Goal: Check status

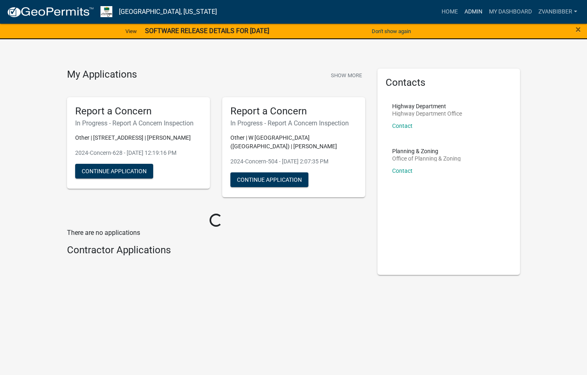
click at [472, 11] on link "Admin" at bounding box center [473, 12] width 25 height 16
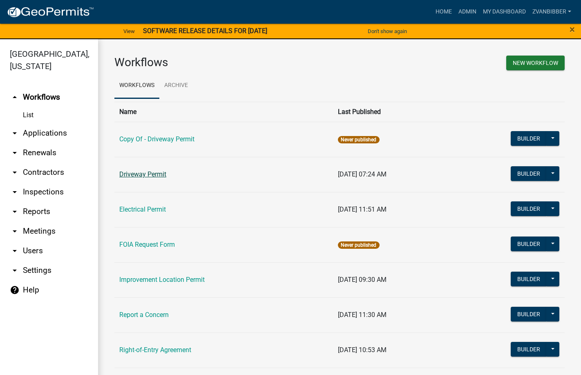
click at [153, 170] on link "Driveway Permit" at bounding box center [142, 174] width 47 height 8
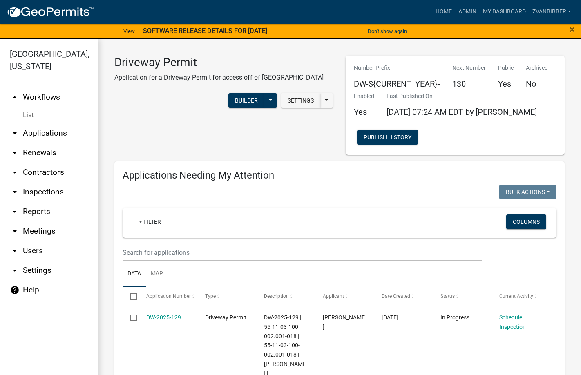
select select "3: 100"
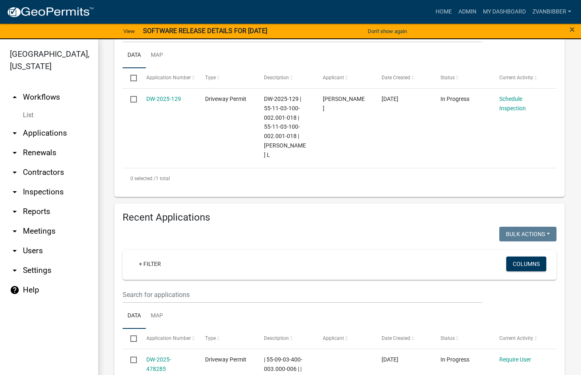
scroll to position [204, 0]
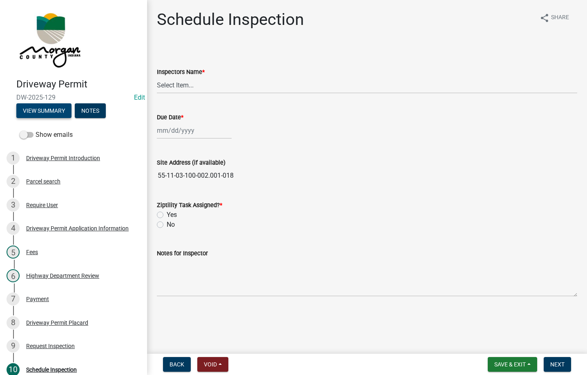
click at [27, 106] on button "View Summary" at bounding box center [43, 110] width 55 height 15
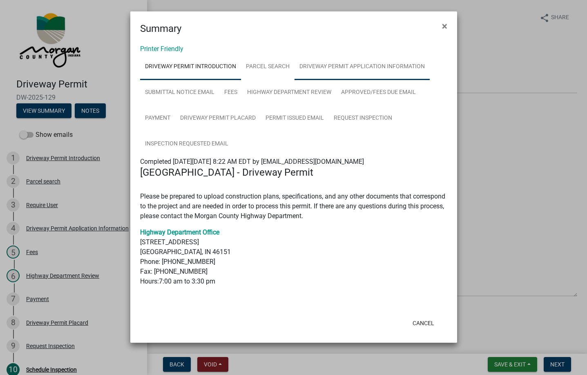
click at [356, 65] on link "Driveway Permit Application Information" at bounding box center [362, 67] width 135 height 26
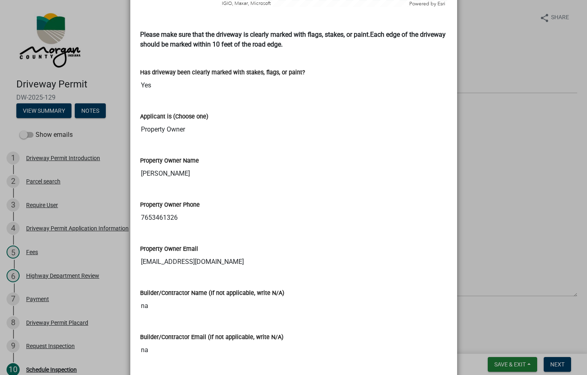
scroll to position [849, 0]
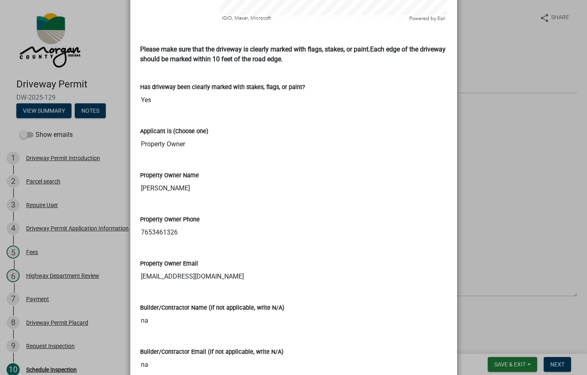
click at [204, 126] on div "Applicant is (Choose one)" at bounding box center [293, 131] width 307 height 10
click at [204, 129] on label "Applicant is (Choose one)" at bounding box center [174, 132] width 68 height 6
click at [204, 136] on input "Property Owner" at bounding box center [293, 144] width 307 height 16
click at [176, 136] on input "Property Owner" at bounding box center [293, 144] width 307 height 16
click at [146, 180] on input "[PERSON_NAME]" at bounding box center [293, 188] width 307 height 16
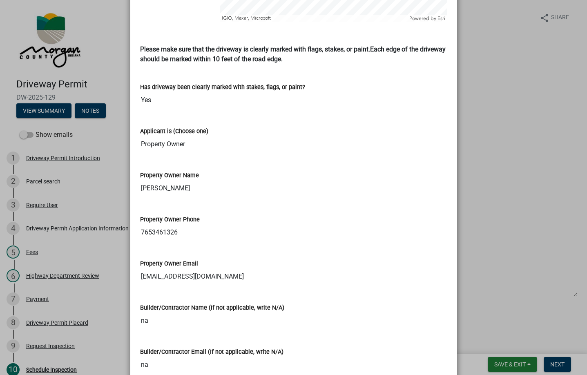
click at [157, 224] on input "7653461326" at bounding box center [293, 232] width 307 height 16
click at [175, 96] on input "Yes" at bounding box center [293, 100] width 307 height 16
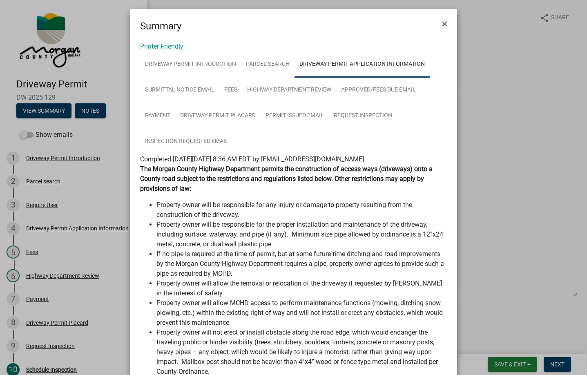
scroll to position [0, 0]
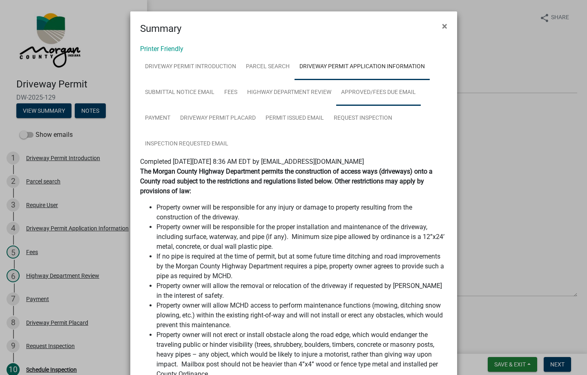
click at [355, 91] on link "Approved/Fees Due Email" at bounding box center [378, 93] width 85 height 26
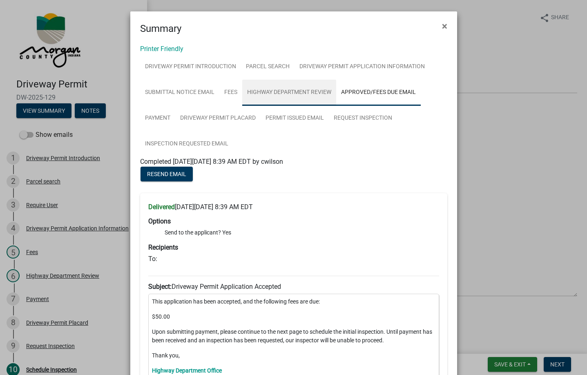
click at [297, 91] on link "Highway Department Review" at bounding box center [289, 93] width 94 height 26
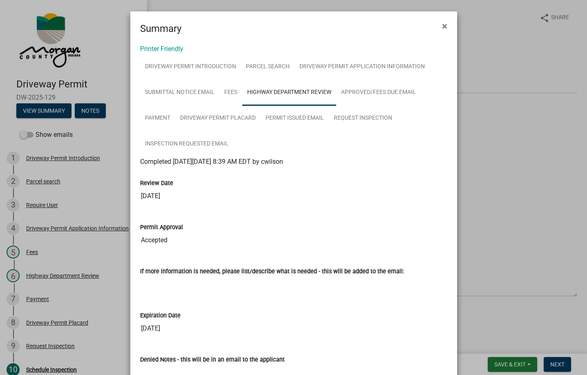
click at [286, 154] on ul "Driveway Permit Introduction Parcel search Driveway Permit Application Informat…" at bounding box center [293, 105] width 307 height 103
click at [140, 161] on span "Completed [DATE][DATE] 8:39 AM EDT by cwilson" at bounding box center [211, 162] width 143 height 8
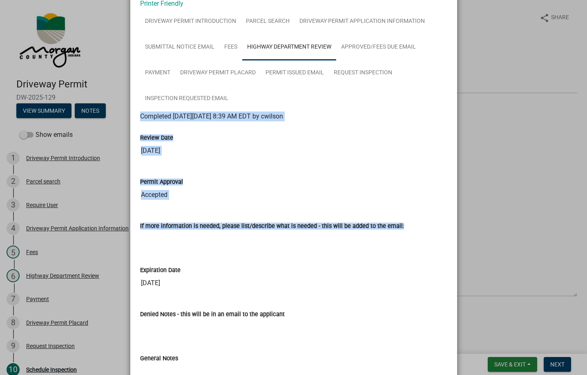
scroll to position [118, 0]
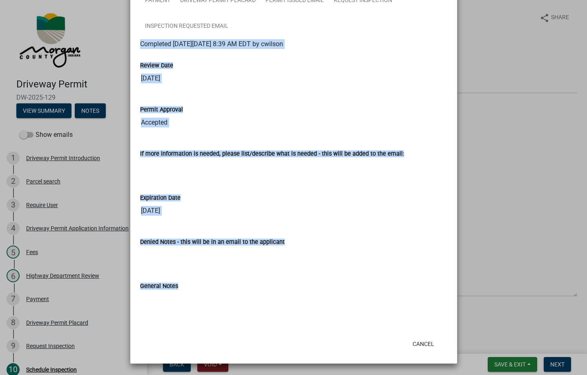
drag, startPoint x: 139, startPoint y: 161, endPoint x: 239, endPoint y: 321, distance: 188.7
click at [239, 321] on wm-application-readonly "Driveway Permit Introduction Parcel search Driveway Permit Application Informat…" at bounding box center [293, 129] width 307 height 387
click at [240, 316] on div at bounding box center [293, 319] width 307 height 10
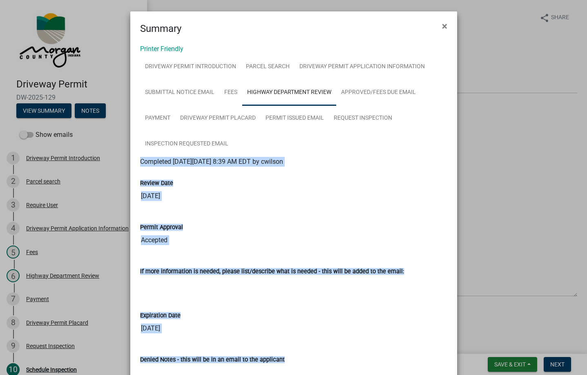
click at [259, 163] on span "Completed [DATE][DATE] 8:39 AM EDT by cwilson" at bounding box center [211, 162] width 143 height 8
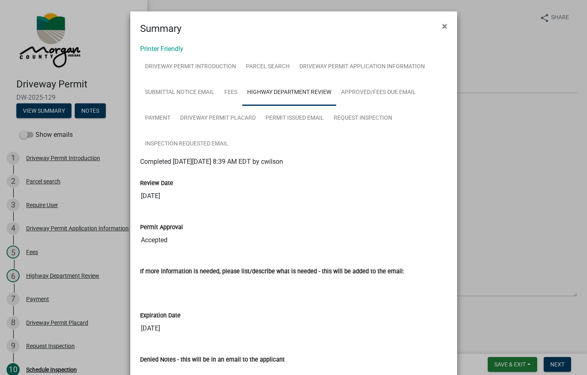
click at [261, 145] on ul "Driveway Permit Introduction Parcel search Driveway Permit Application Informat…" at bounding box center [293, 105] width 307 height 103
click at [348, 67] on link "Driveway Permit Application Information" at bounding box center [362, 67] width 135 height 26
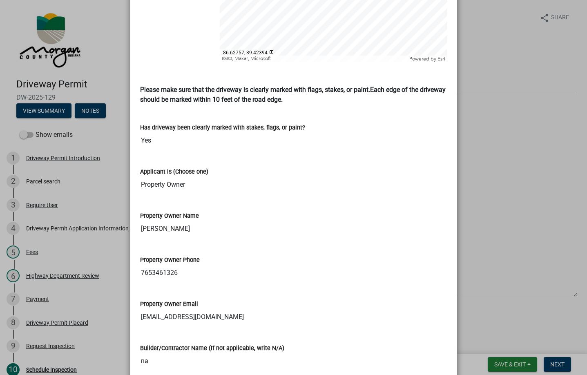
scroll to position [809, 0]
click at [200, 221] on input "[PERSON_NAME]" at bounding box center [293, 229] width 307 height 16
click at [161, 221] on input "[PERSON_NAME]" at bounding box center [293, 229] width 307 height 16
drag, startPoint x: 161, startPoint y: 220, endPoint x: 199, endPoint y: 217, distance: 38.1
click at [199, 221] on input "[PERSON_NAME]" at bounding box center [293, 229] width 307 height 16
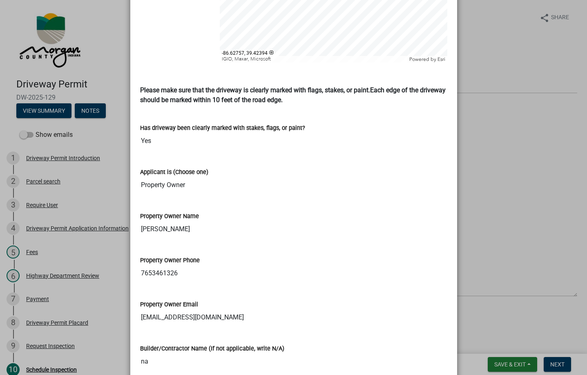
click at [199, 221] on input "[PERSON_NAME]" at bounding box center [293, 229] width 307 height 16
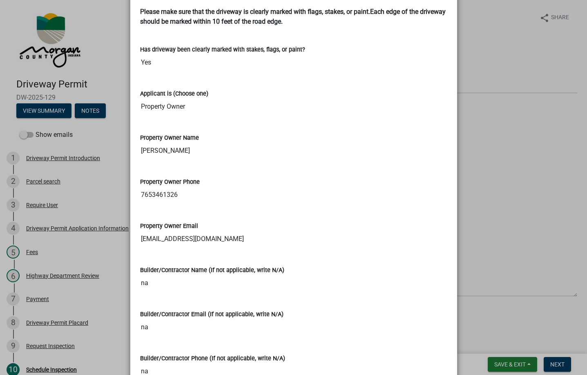
scroll to position [890, 0]
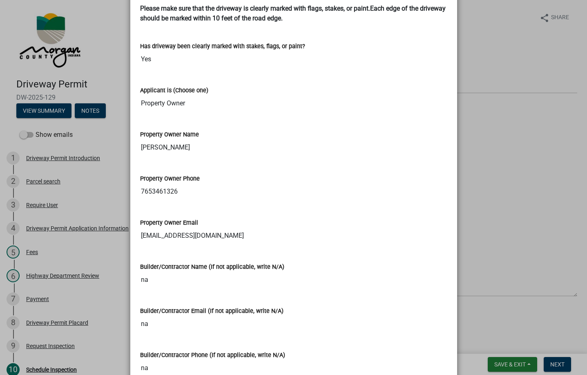
click at [148, 184] on input "7653461326" at bounding box center [293, 191] width 307 height 16
drag, startPoint x: 148, startPoint y: 184, endPoint x: 161, endPoint y: 187, distance: 12.6
click at [161, 187] on input "7653461326" at bounding box center [293, 191] width 307 height 16
click at [176, 206] on div "Property Owner Email [EMAIL_ADDRESS][DOMAIN_NAME]" at bounding box center [293, 225] width 307 height 38
click at [157, 228] on input "[EMAIL_ADDRESS][DOMAIN_NAME]" at bounding box center [293, 236] width 307 height 16
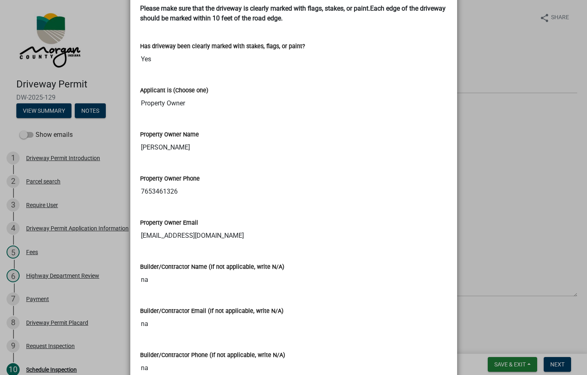
click at [157, 228] on input "[EMAIL_ADDRESS][DOMAIN_NAME]" at bounding box center [293, 236] width 307 height 16
click at [203, 183] on input "7653461326" at bounding box center [293, 191] width 307 height 16
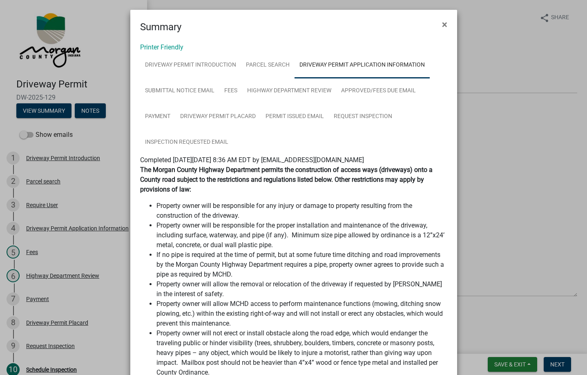
scroll to position [0, 0]
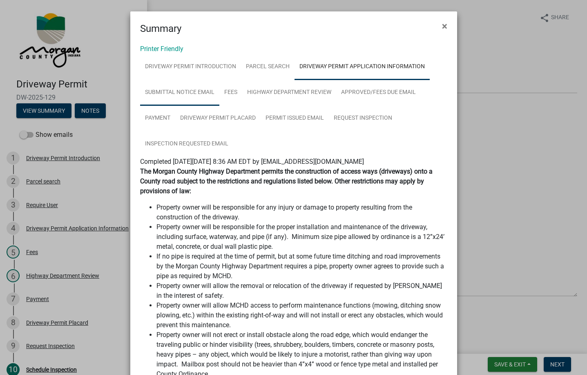
click at [196, 99] on link "Submittal Notice Email" at bounding box center [179, 93] width 79 height 26
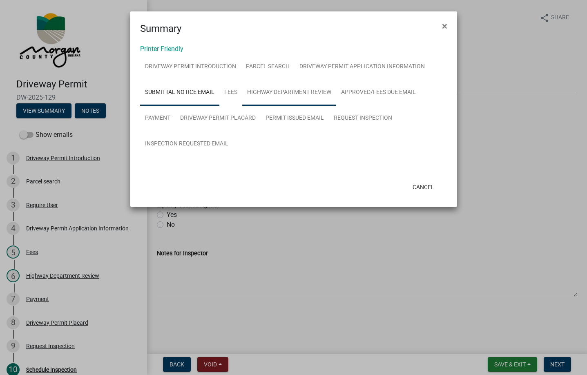
click at [304, 92] on link "Highway Department Review" at bounding box center [289, 93] width 94 height 26
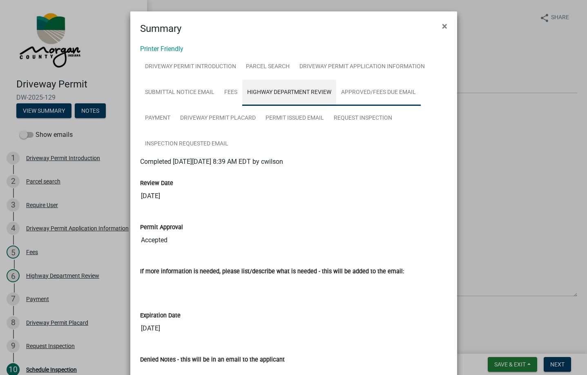
click at [355, 93] on link "Approved/Fees Due Email" at bounding box center [378, 93] width 85 height 26
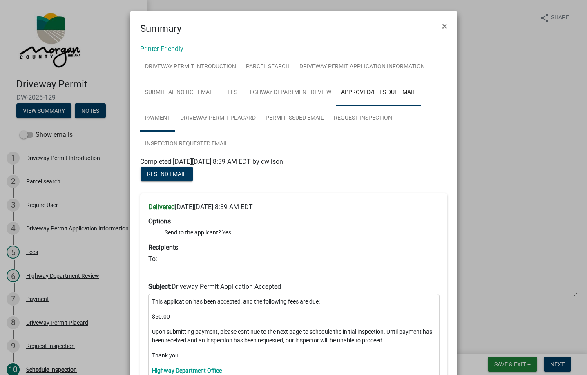
click at [166, 122] on link "Payment" at bounding box center [157, 118] width 35 height 26
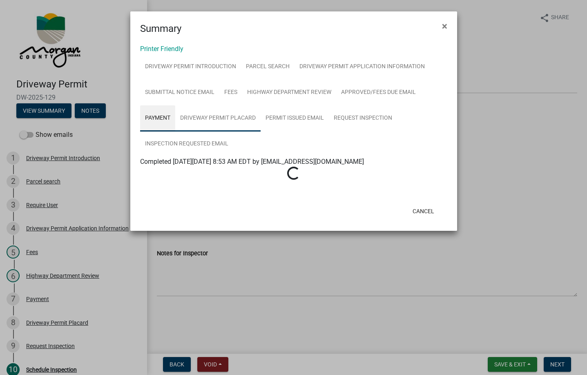
click at [199, 115] on link "Driveway Permit Placard" at bounding box center [217, 118] width 85 height 26
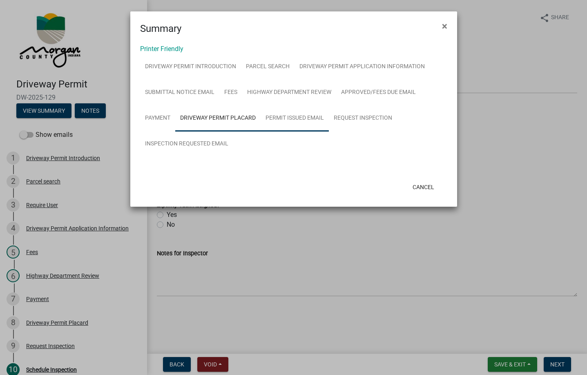
click at [283, 112] on link "Permit Issued Email" at bounding box center [295, 118] width 68 height 26
click at [344, 121] on link "Request Inspection" at bounding box center [363, 118] width 68 height 26
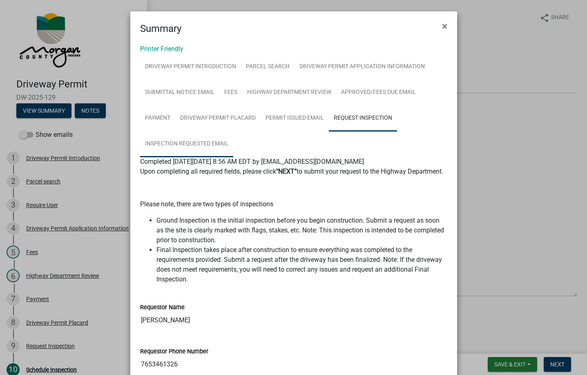
click at [200, 144] on link "Inspection Requested Email" at bounding box center [186, 144] width 93 height 26
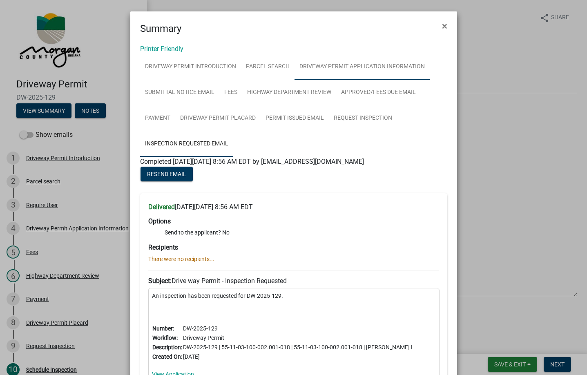
click at [377, 71] on link "Driveway Permit Application Information" at bounding box center [362, 67] width 135 height 26
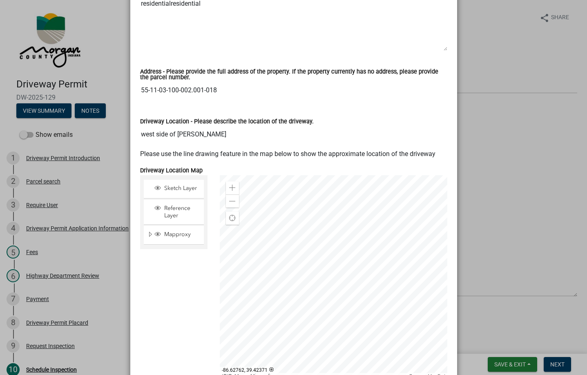
scroll to position [613, 0]
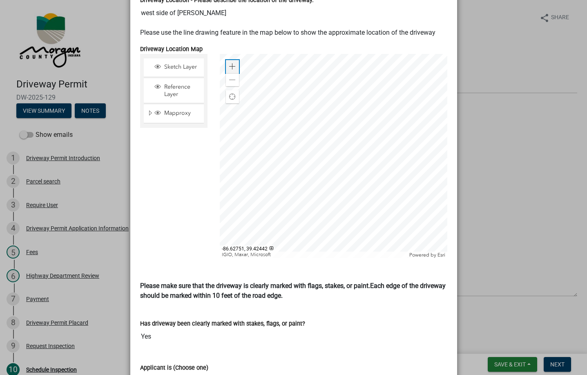
click at [232, 63] on span at bounding box center [232, 66] width 7 height 7
click at [232, 75] on div "Zoom out" at bounding box center [232, 79] width 13 height 13
click at [306, 319] on div "Has driveway been clearly marked with stakes, flags, or paint?" at bounding box center [293, 324] width 307 height 10
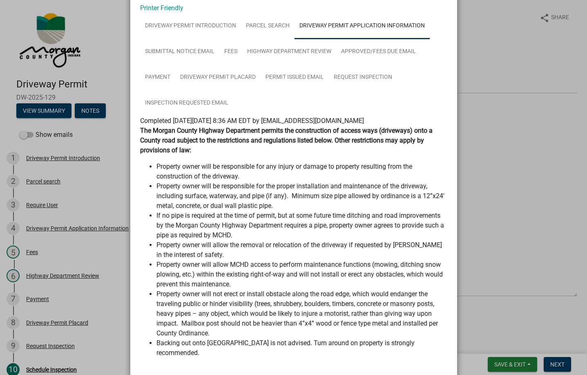
scroll to position [0, 0]
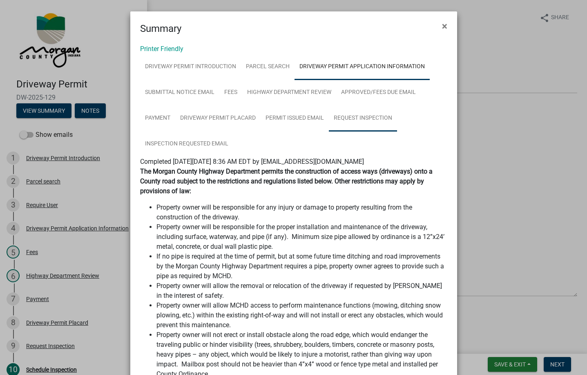
click at [365, 118] on link "Request Inspection" at bounding box center [363, 118] width 68 height 26
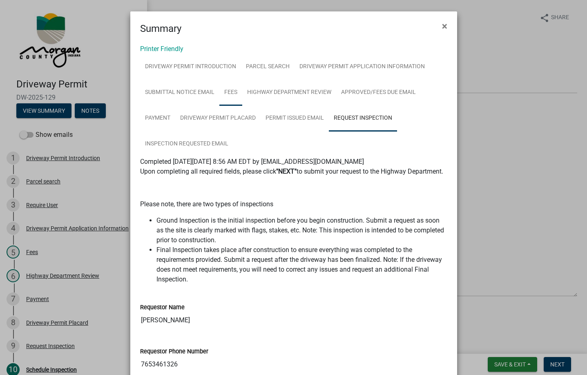
click at [223, 95] on link "Fees" at bounding box center [230, 93] width 23 height 26
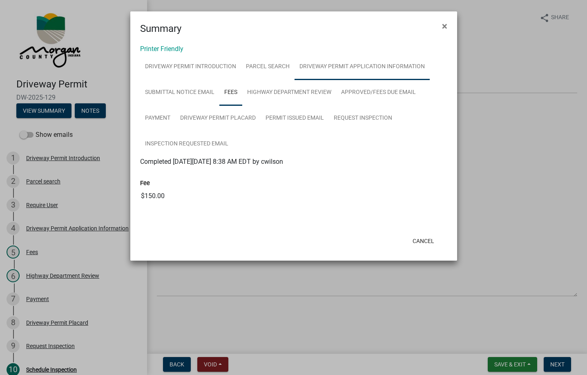
click at [302, 66] on link "Driveway Permit Application Information" at bounding box center [362, 67] width 135 height 26
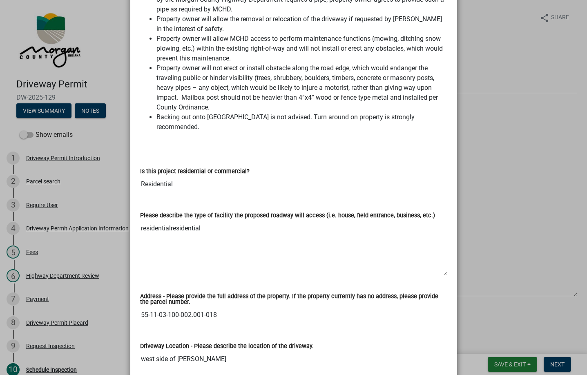
scroll to position [286, 0]
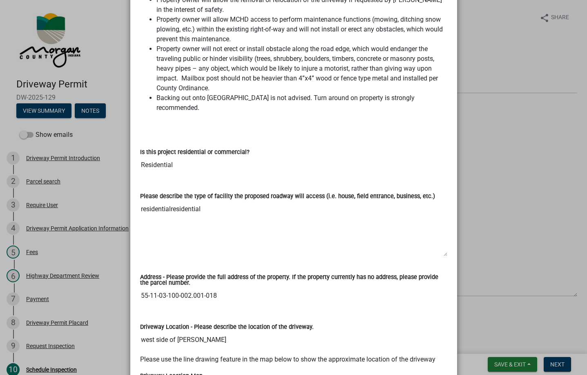
click at [176, 157] on input "Residential" at bounding box center [293, 165] width 307 height 16
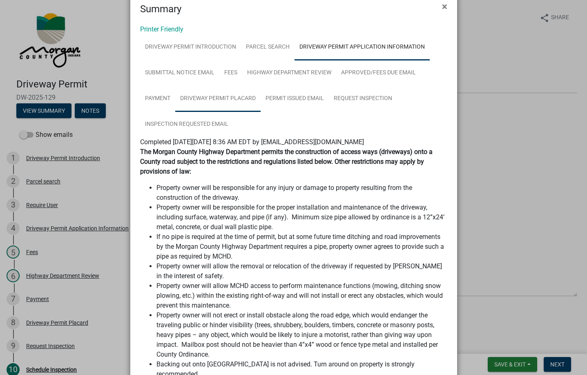
scroll to position [0, 0]
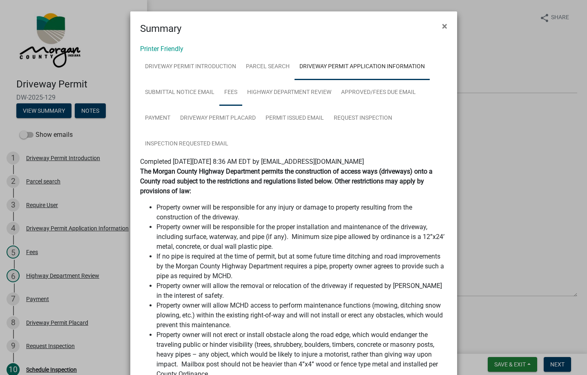
click at [229, 96] on link "Fees" at bounding box center [230, 93] width 23 height 26
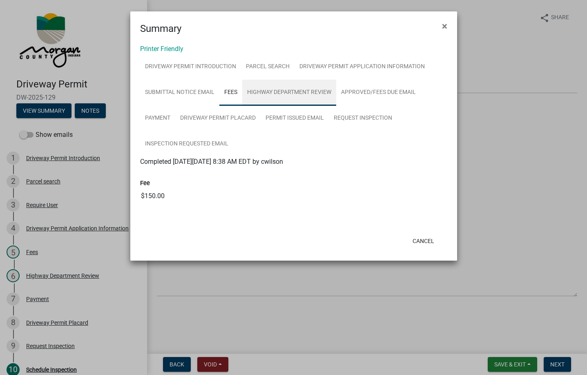
click at [273, 94] on link "Highway Department Review" at bounding box center [289, 93] width 94 height 26
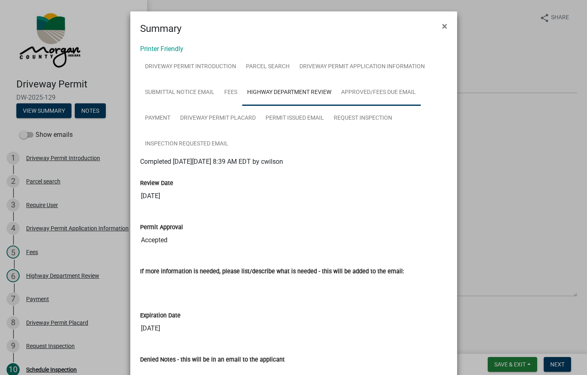
click at [349, 95] on link "Approved/Fees Due Email" at bounding box center [378, 93] width 85 height 26
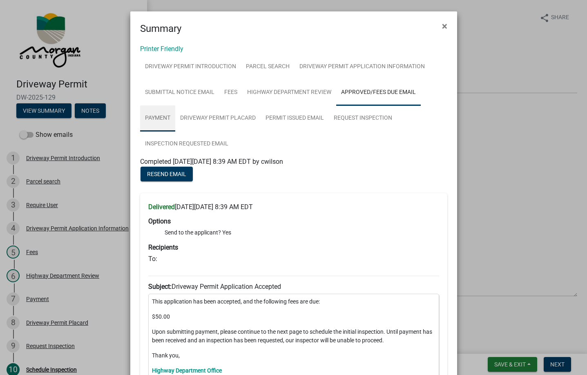
click at [157, 121] on link "Payment" at bounding box center [157, 118] width 35 height 26
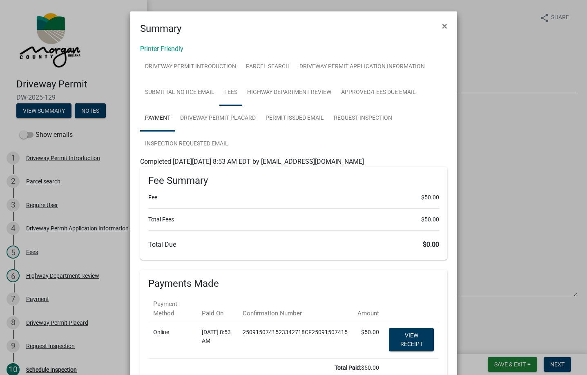
click at [227, 93] on link "Fees" at bounding box center [230, 93] width 23 height 26
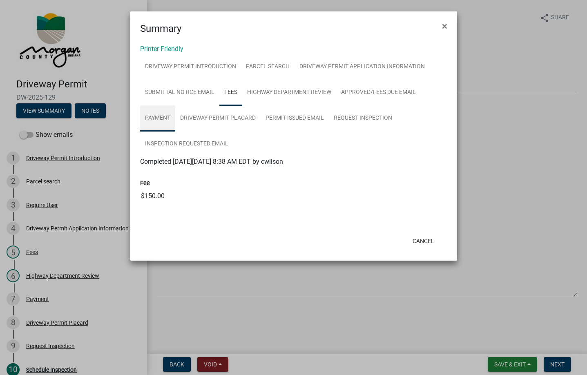
click at [168, 118] on link "Payment" at bounding box center [157, 118] width 35 height 26
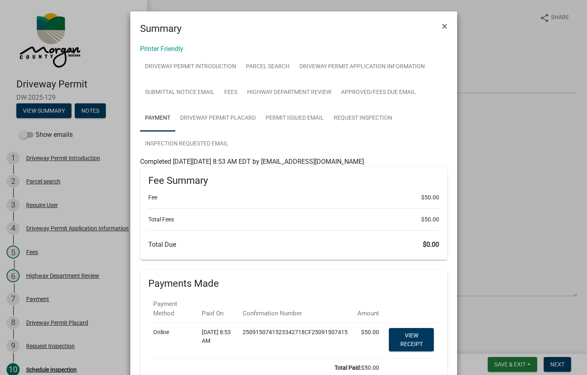
scroll to position [78, 0]
